Goal: Task Accomplishment & Management: Use online tool/utility

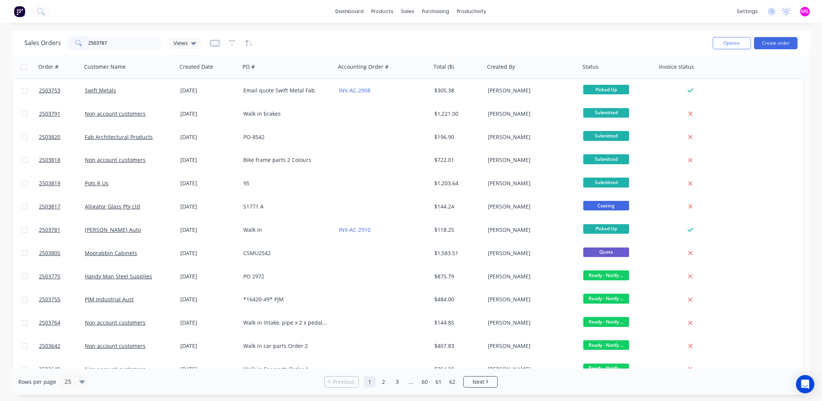
type input "2503787"
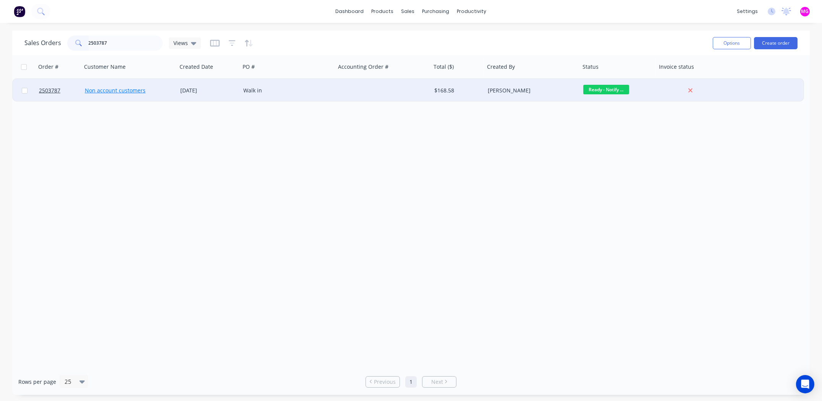
click at [105, 90] on link "Non account customers" at bounding box center [115, 90] width 61 height 7
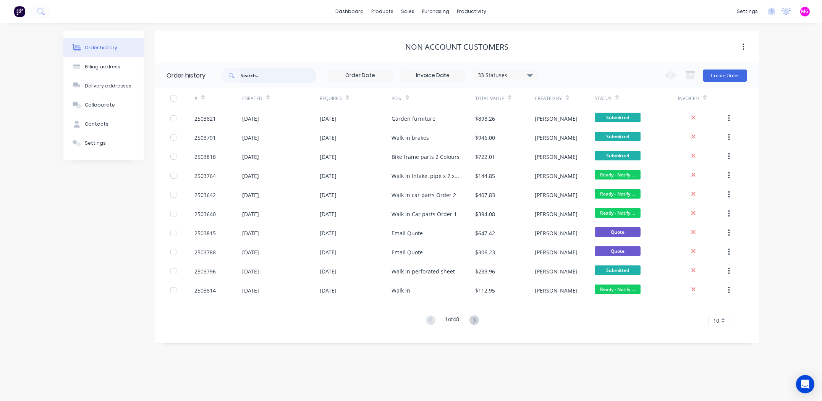
click at [261, 80] on input "text" at bounding box center [279, 75] width 76 height 15
type input "2503787"
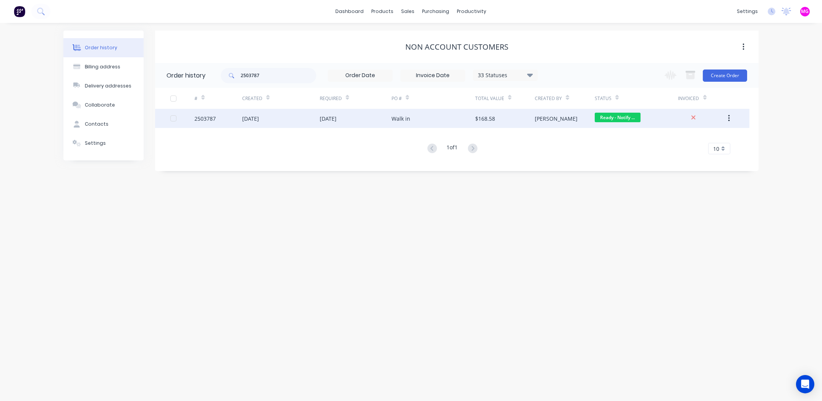
click at [203, 118] on div "2503787" at bounding box center [204, 119] width 21 height 8
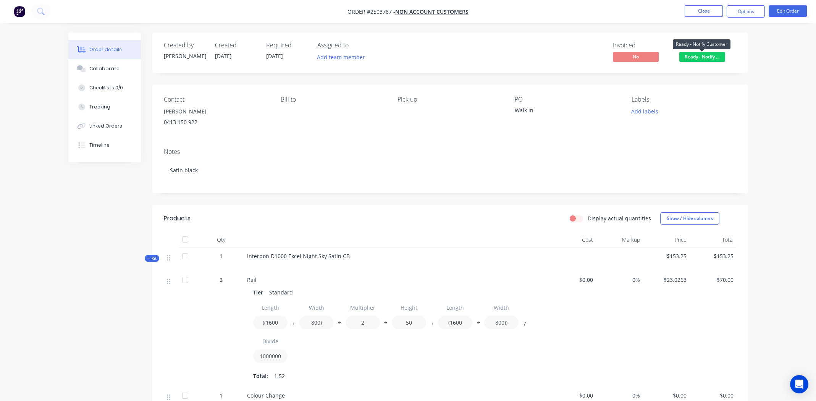
click at [706, 55] on span "Ready - Notify ..." at bounding box center [702, 57] width 46 height 10
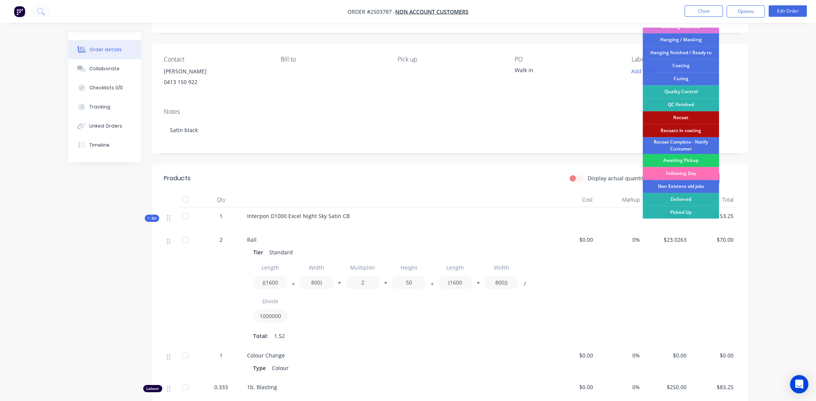
scroll to position [38, 0]
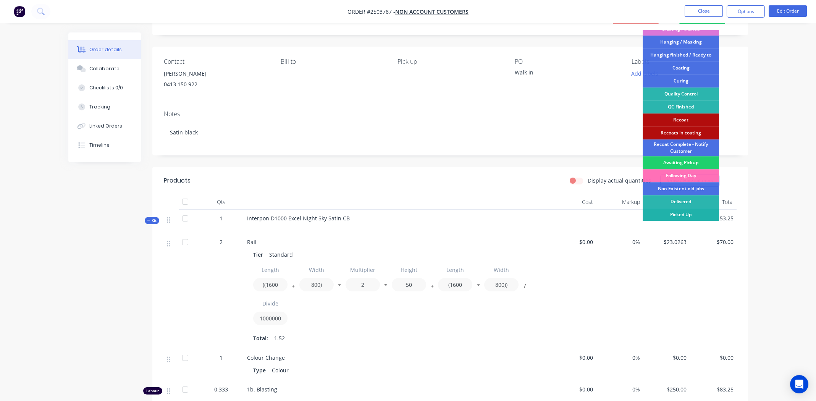
click at [685, 213] on div "Picked Up" at bounding box center [681, 214] width 76 height 13
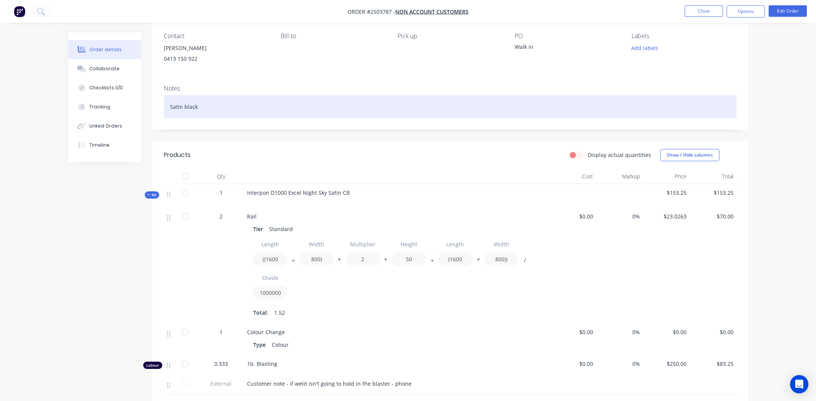
scroll to position [0, 0]
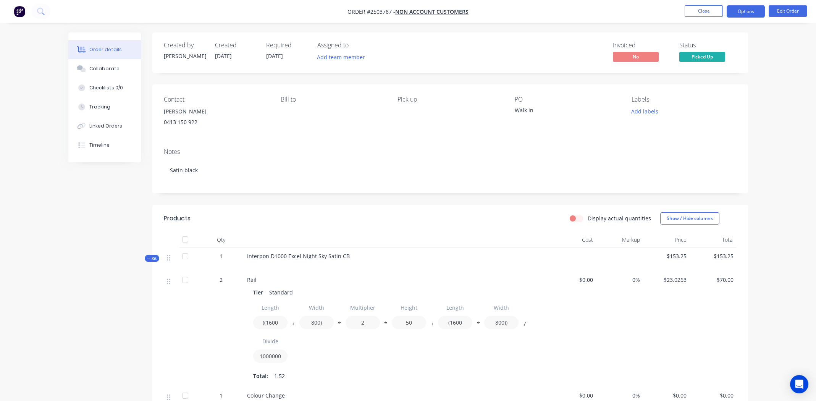
click at [750, 12] on button "Options" at bounding box center [746, 11] width 38 height 12
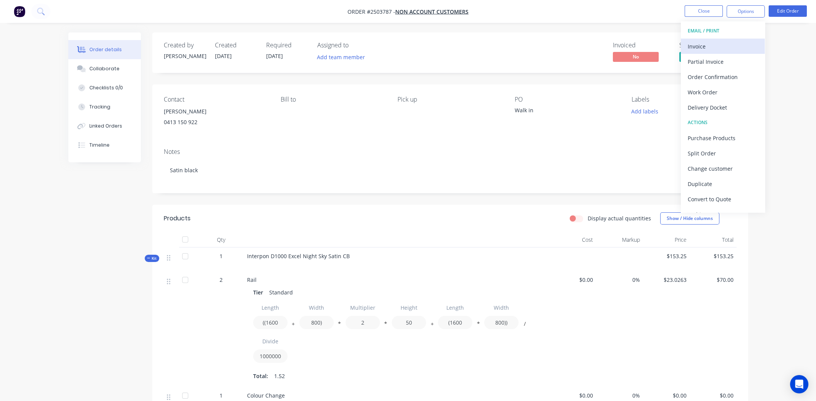
click at [731, 44] on div "Invoice" at bounding box center [723, 46] width 70 height 11
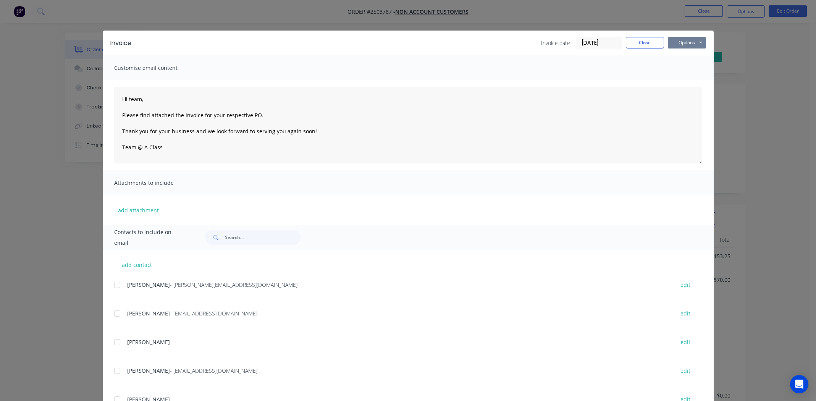
click at [681, 40] on button "Options" at bounding box center [687, 42] width 38 height 11
click at [689, 70] on button "Print" at bounding box center [692, 69] width 49 height 13
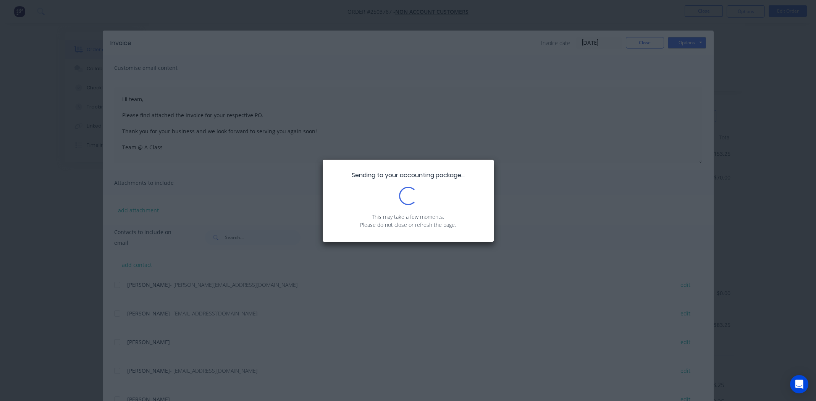
scroll to position [194, 0]
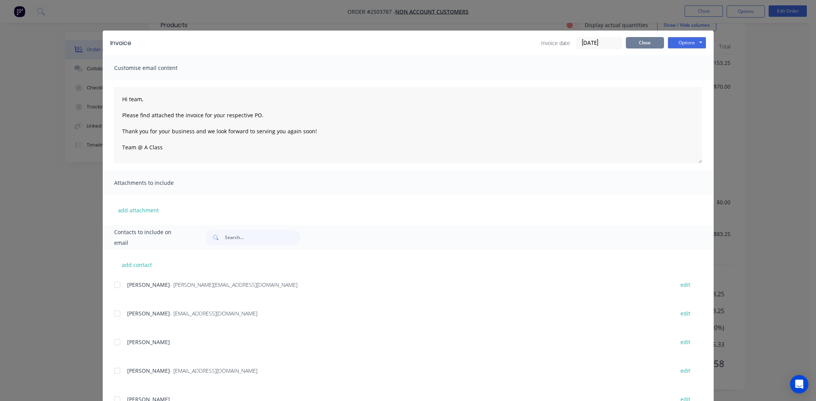
click at [641, 39] on button "Close" at bounding box center [645, 42] width 38 height 11
